Goal: Task Accomplishment & Management: Use online tool/utility

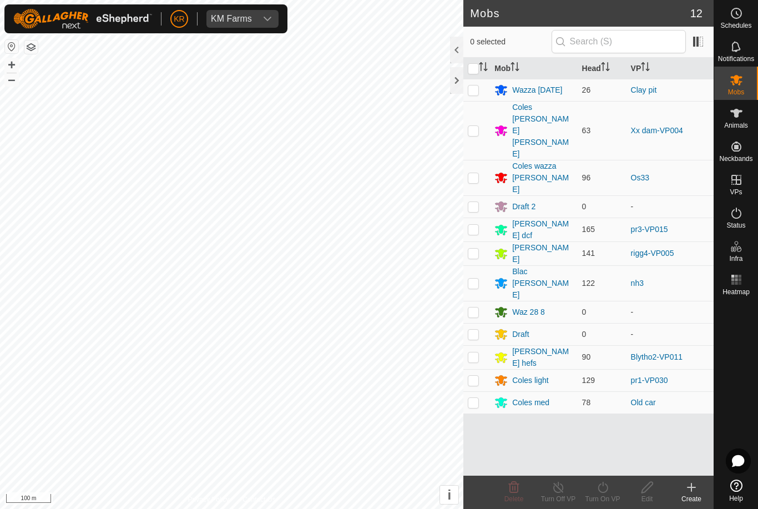
click at [473, 80] on td at bounding box center [476, 90] width 27 height 22
checkbox input "true"
click at [605, 489] on icon at bounding box center [603, 486] width 14 height 13
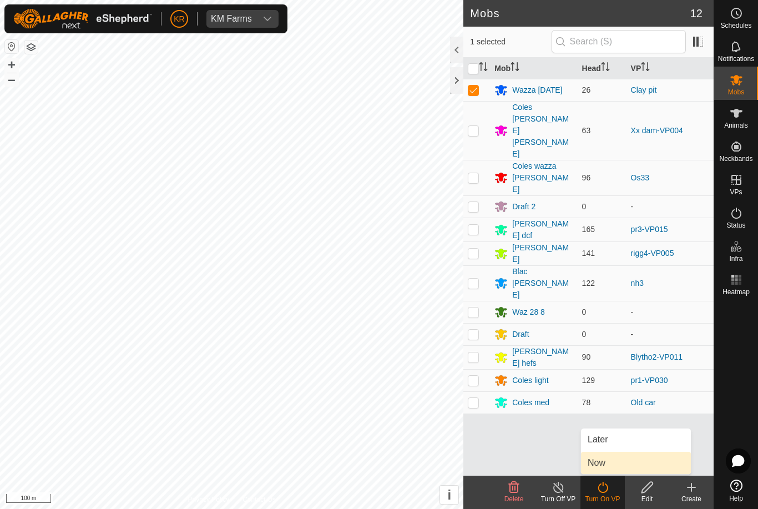
click at [622, 461] on link "Now" at bounding box center [636, 463] width 110 height 22
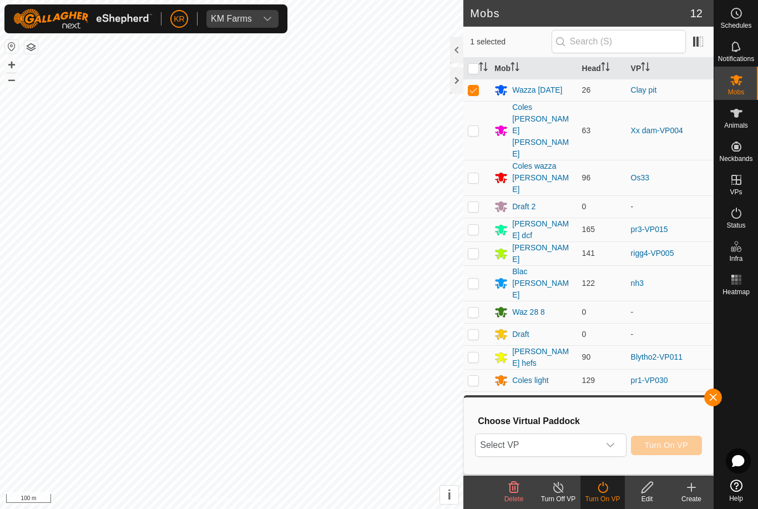
click at [595, 441] on span "Select VP" at bounding box center [536, 445] width 123 height 22
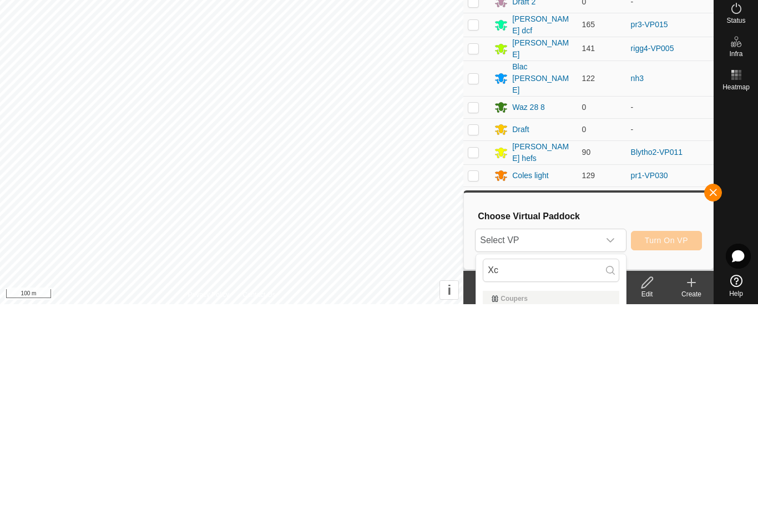
scroll to position [5, 0]
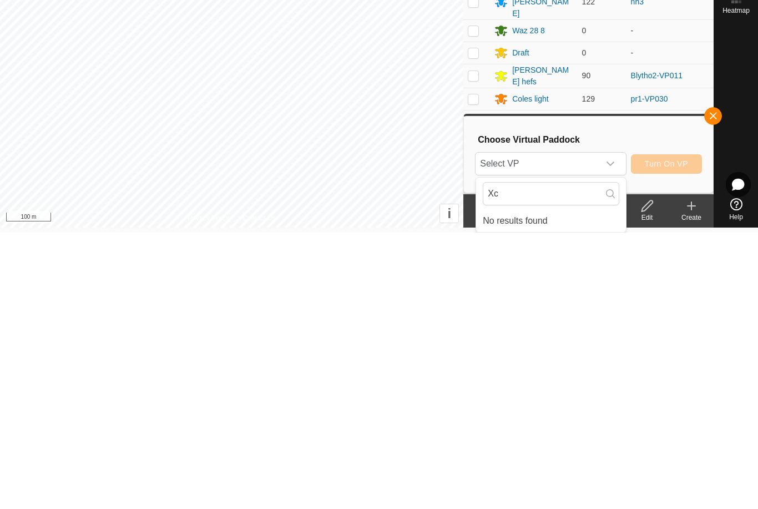
type input "X"
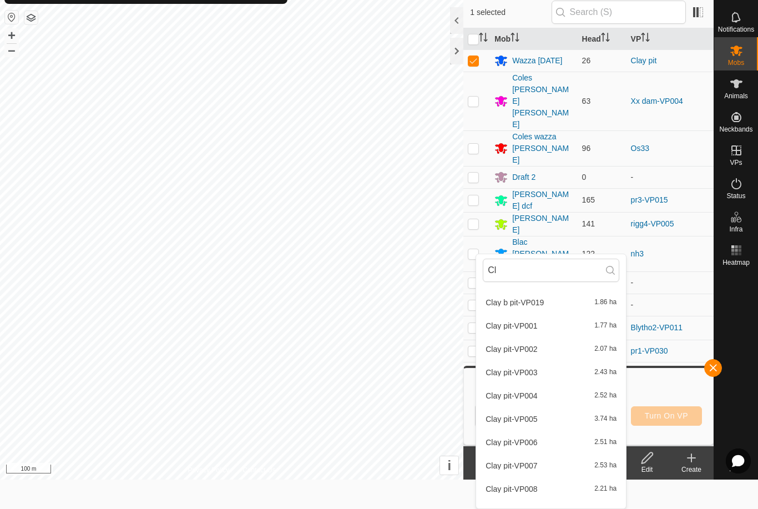
scroll to position [183, 0]
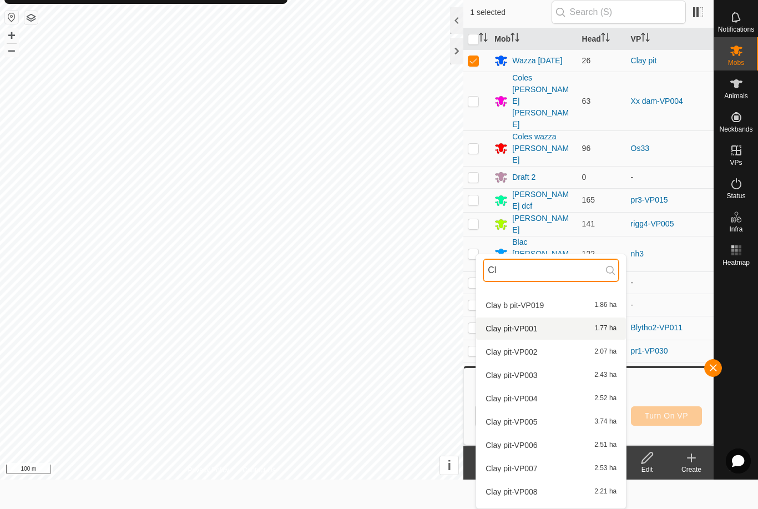
type input "Cl"
click at [577, 327] on div "Clay pit-VP001 1.77 ha" at bounding box center [551, 328] width 136 height 13
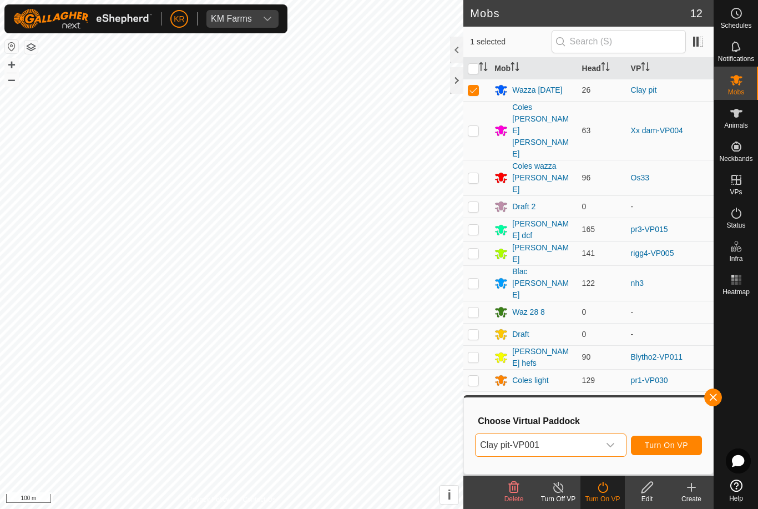
scroll to position [0, 0]
click at [688, 438] on button "Turn On VP" at bounding box center [666, 444] width 71 height 19
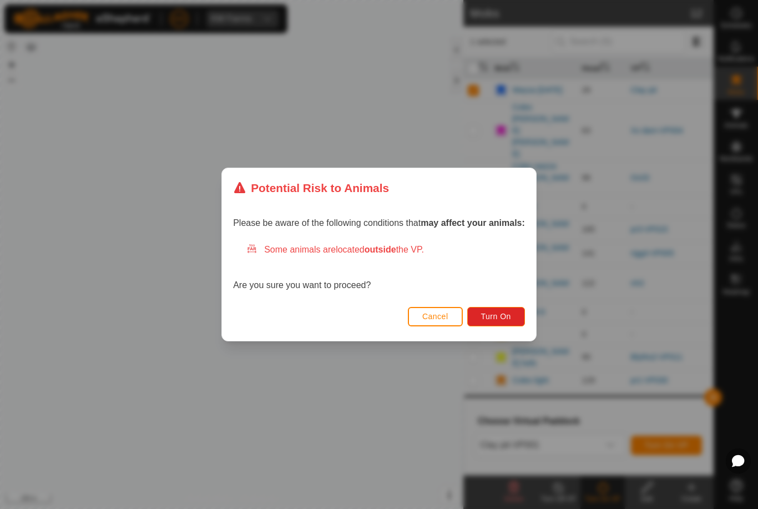
click at [508, 313] on span "Turn On" at bounding box center [496, 316] width 30 height 9
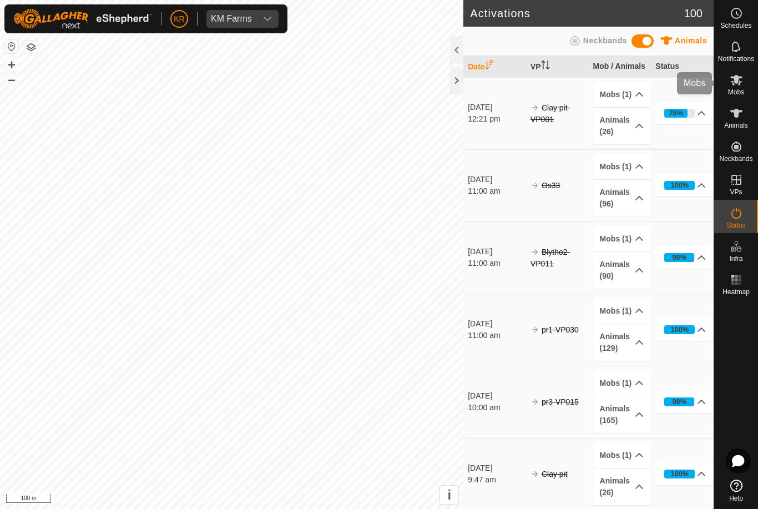
click at [743, 83] on es-mob-svg-icon at bounding box center [736, 80] width 20 height 18
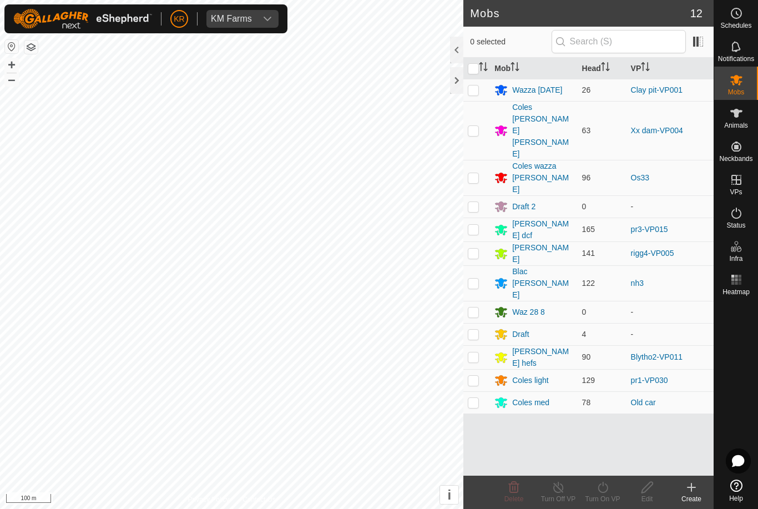
click at [470, 278] on p-checkbox at bounding box center [473, 282] width 11 height 9
checkbox input "true"
click at [597, 491] on icon at bounding box center [603, 486] width 14 height 13
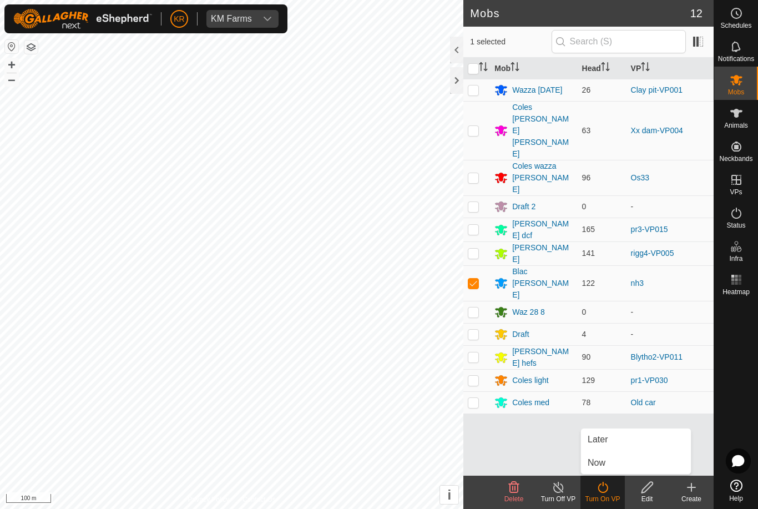
click at [618, 463] on link "Now" at bounding box center [636, 463] width 110 height 22
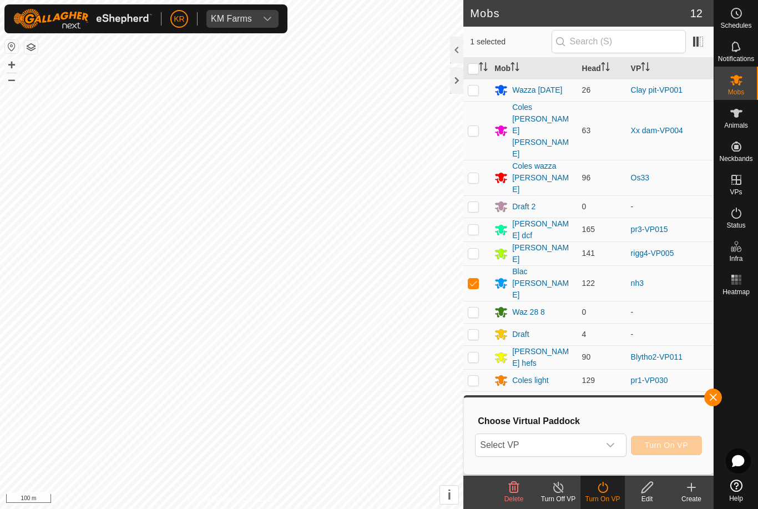
click at [577, 439] on span "Select VP" at bounding box center [536, 445] width 123 height 22
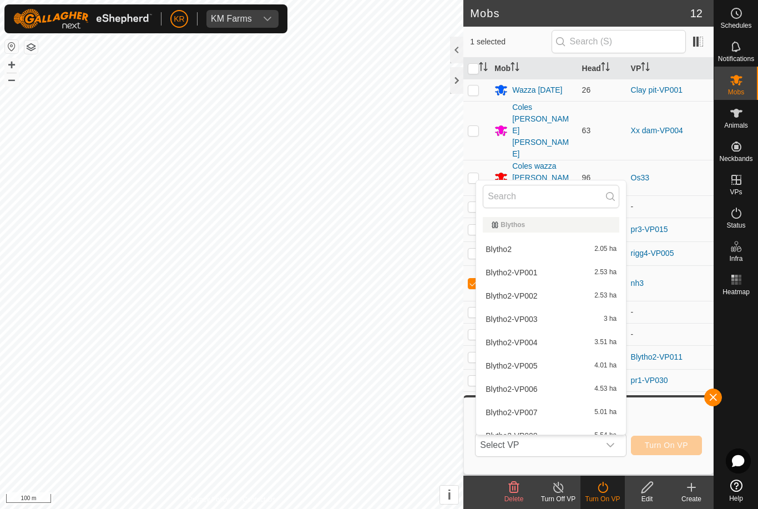
type input "."
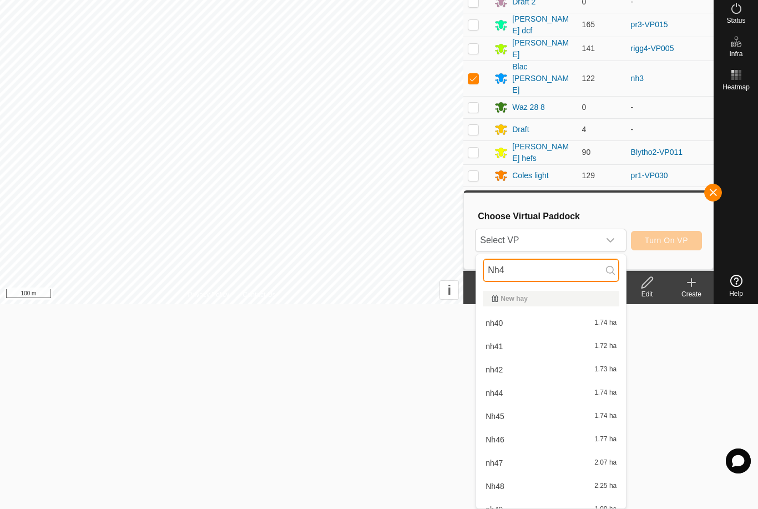
click at [521, 270] on input "Nh4" at bounding box center [551, 269] width 136 height 23
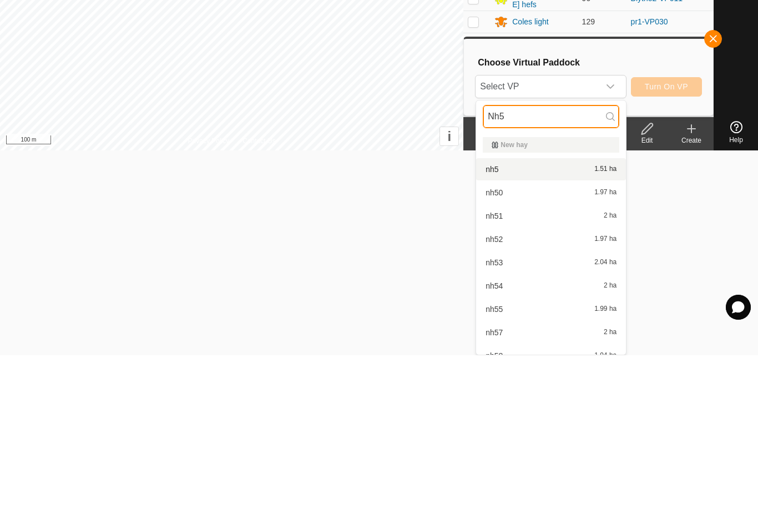
type input "Nh5"
click at [524, 316] on div "nh5 1.51 ha" at bounding box center [551, 322] width 136 height 13
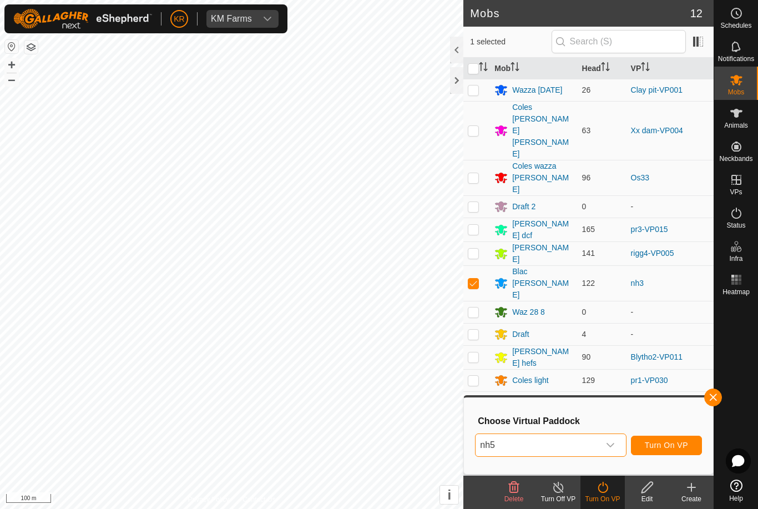
click at [688, 445] on span "Turn On VP" at bounding box center [666, 444] width 43 height 9
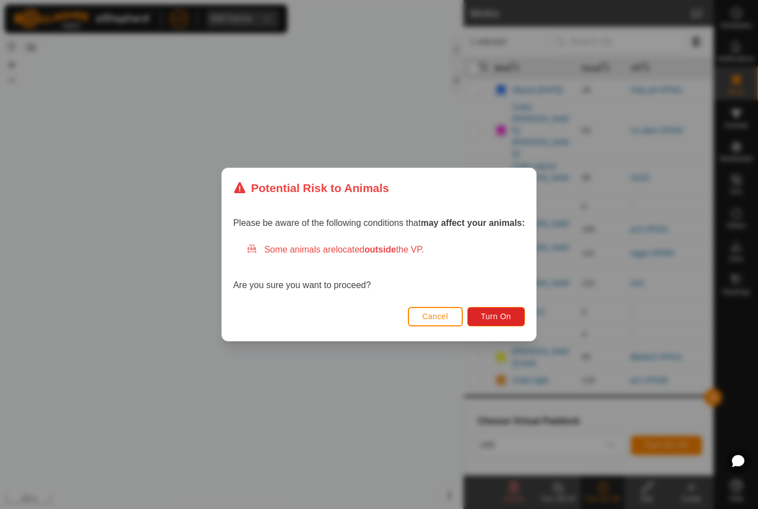
click at [498, 326] on button "Turn On" at bounding box center [496, 316] width 58 height 19
